Goal: Navigation & Orientation: Find specific page/section

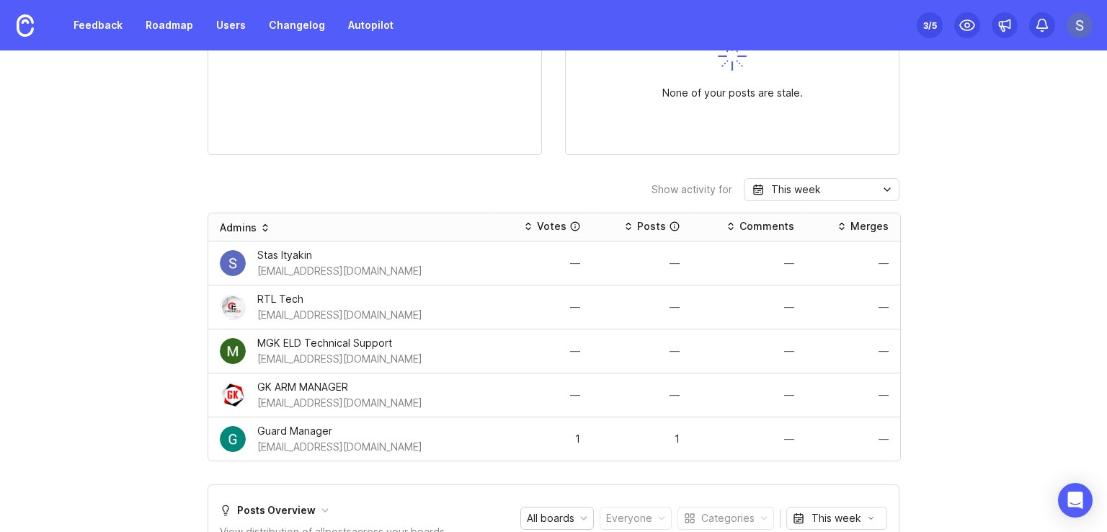
scroll to position [647, 0]
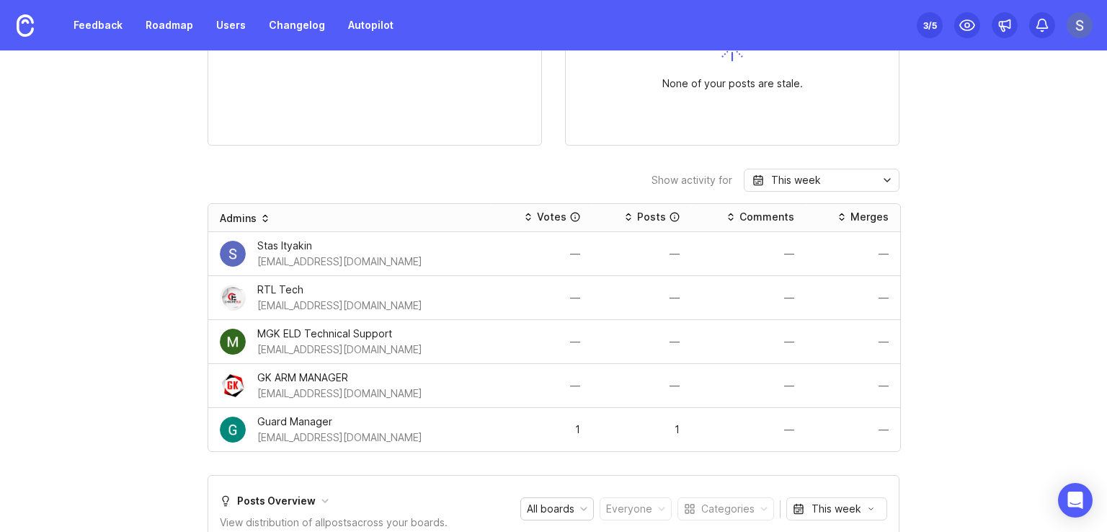
click at [1082, 26] on img at bounding box center [1080, 25] width 26 height 26
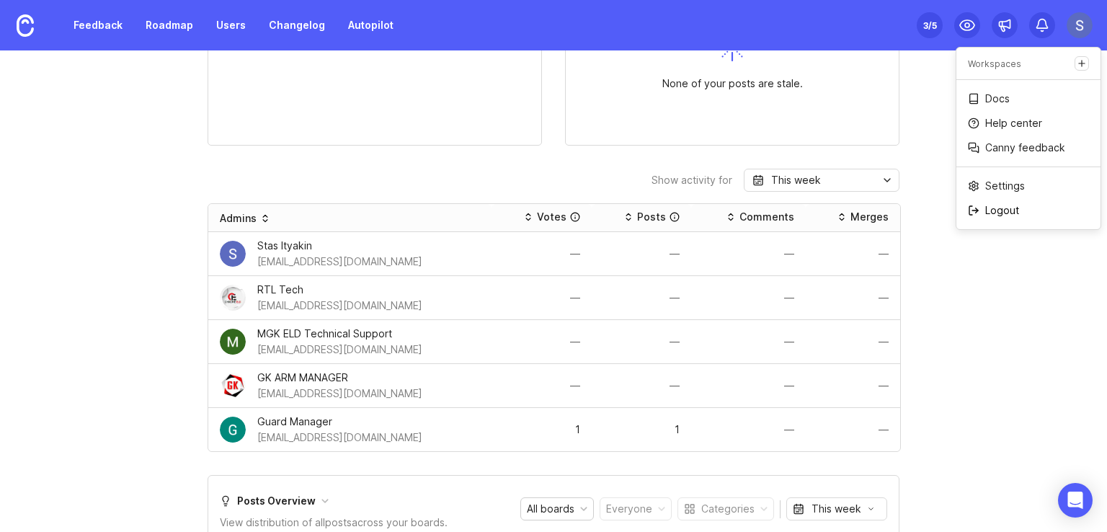
click at [1009, 210] on p "Logout" at bounding box center [1002, 210] width 34 height 14
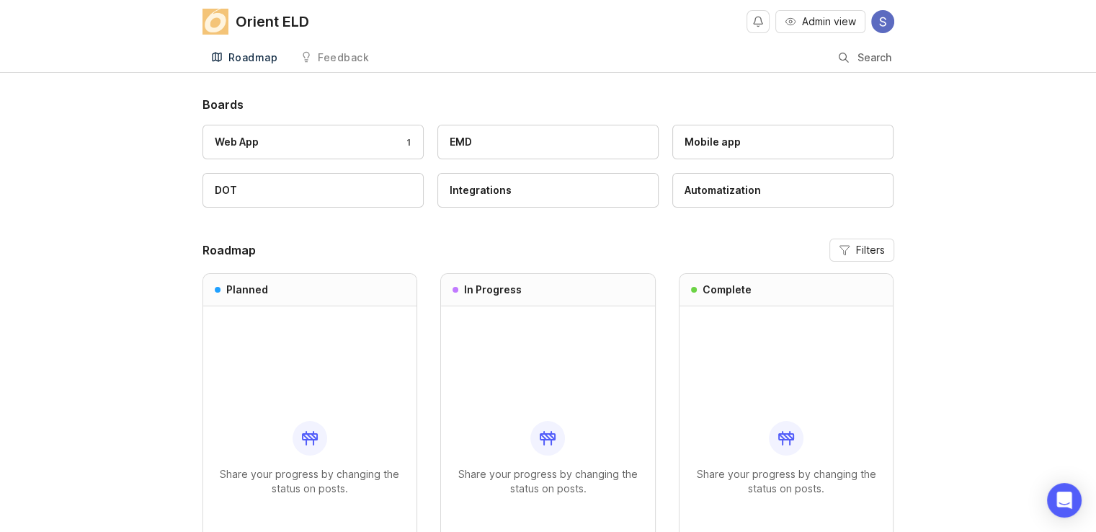
click at [894, 22] on img at bounding box center [882, 21] width 23 height 23
click at [641, 12] on div "Orient ELD Admin view" at bounding box center [549, 21] width 692 height 43
